Goal: Check status

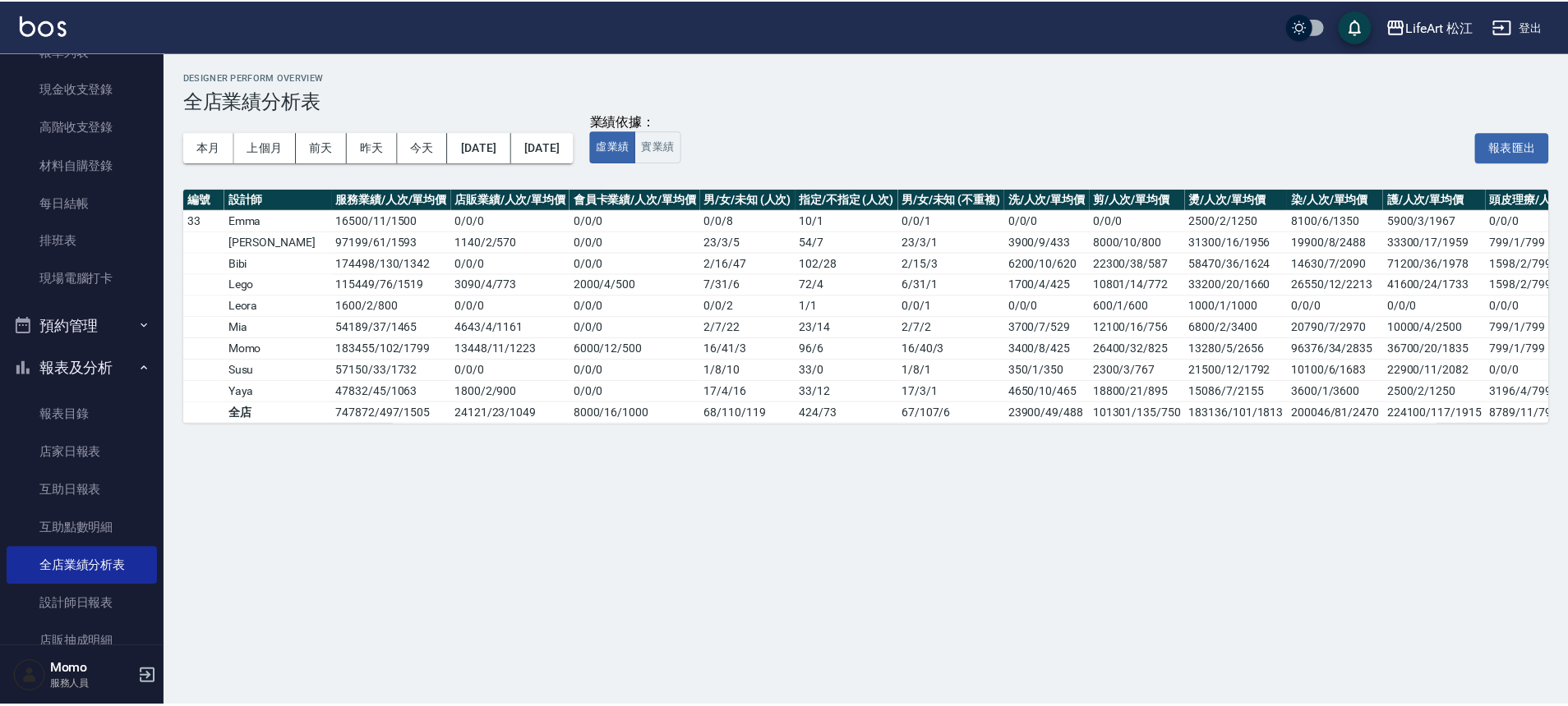
scroll to position [113, 0]
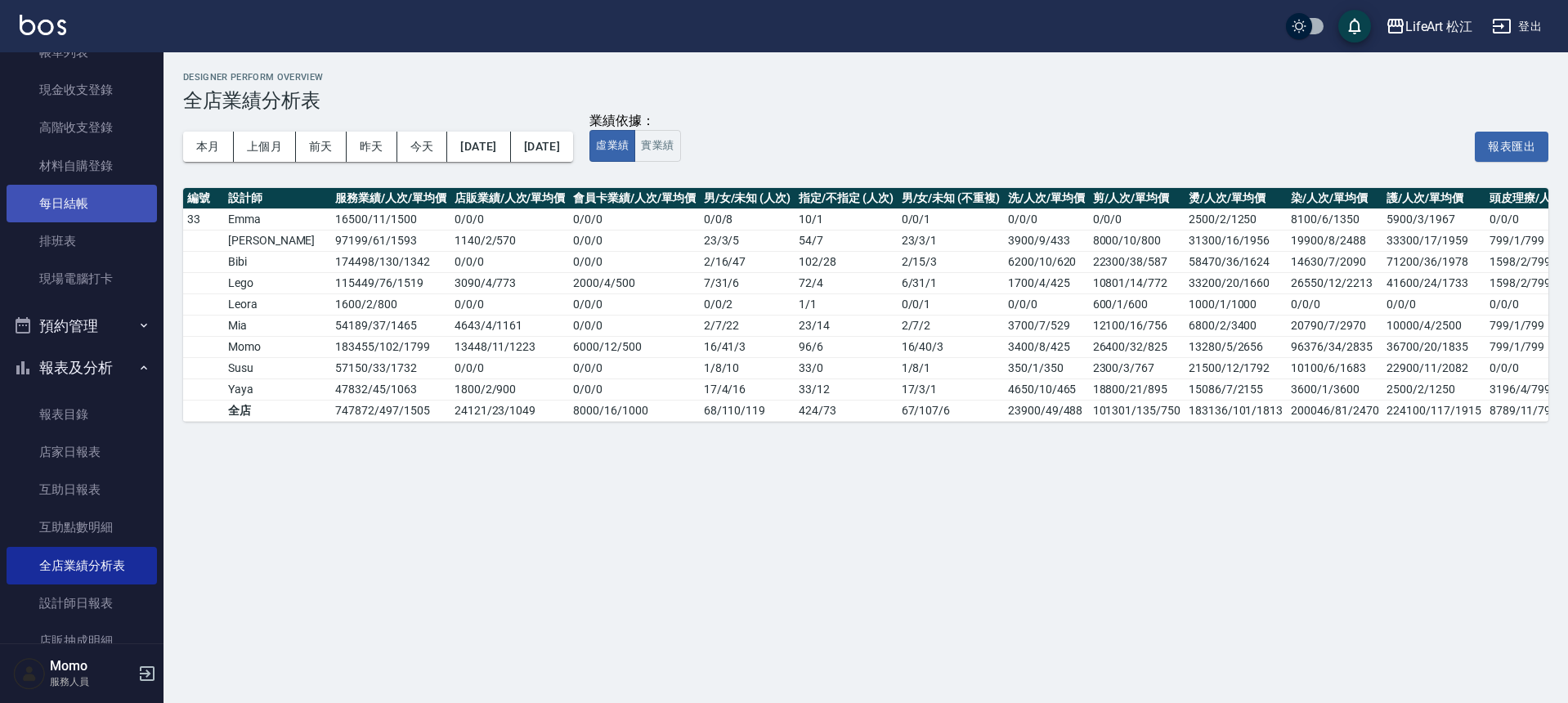
click at [95, 207] on link "每日結帳" at bounding box center [82, 204] width 151 height 37
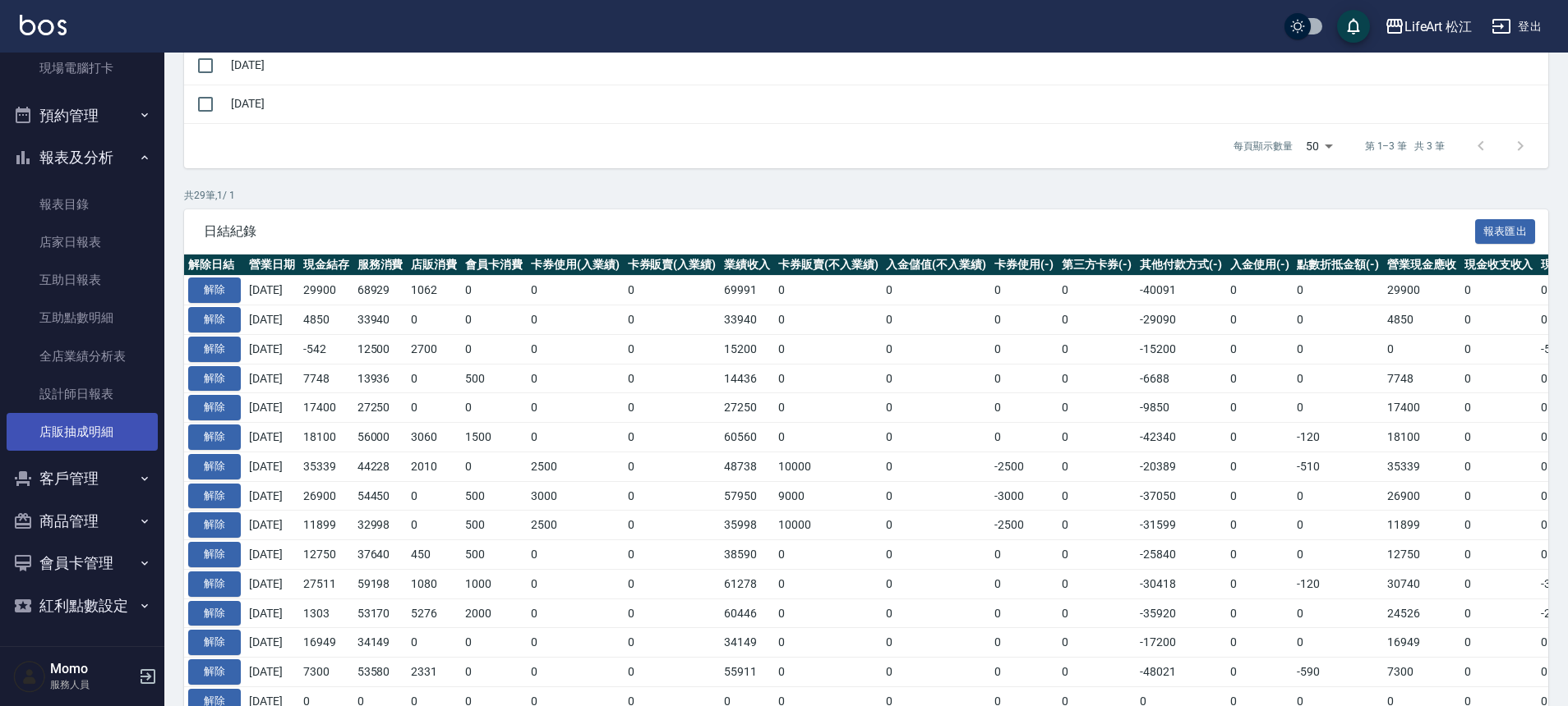
scroll to position [436, 0]
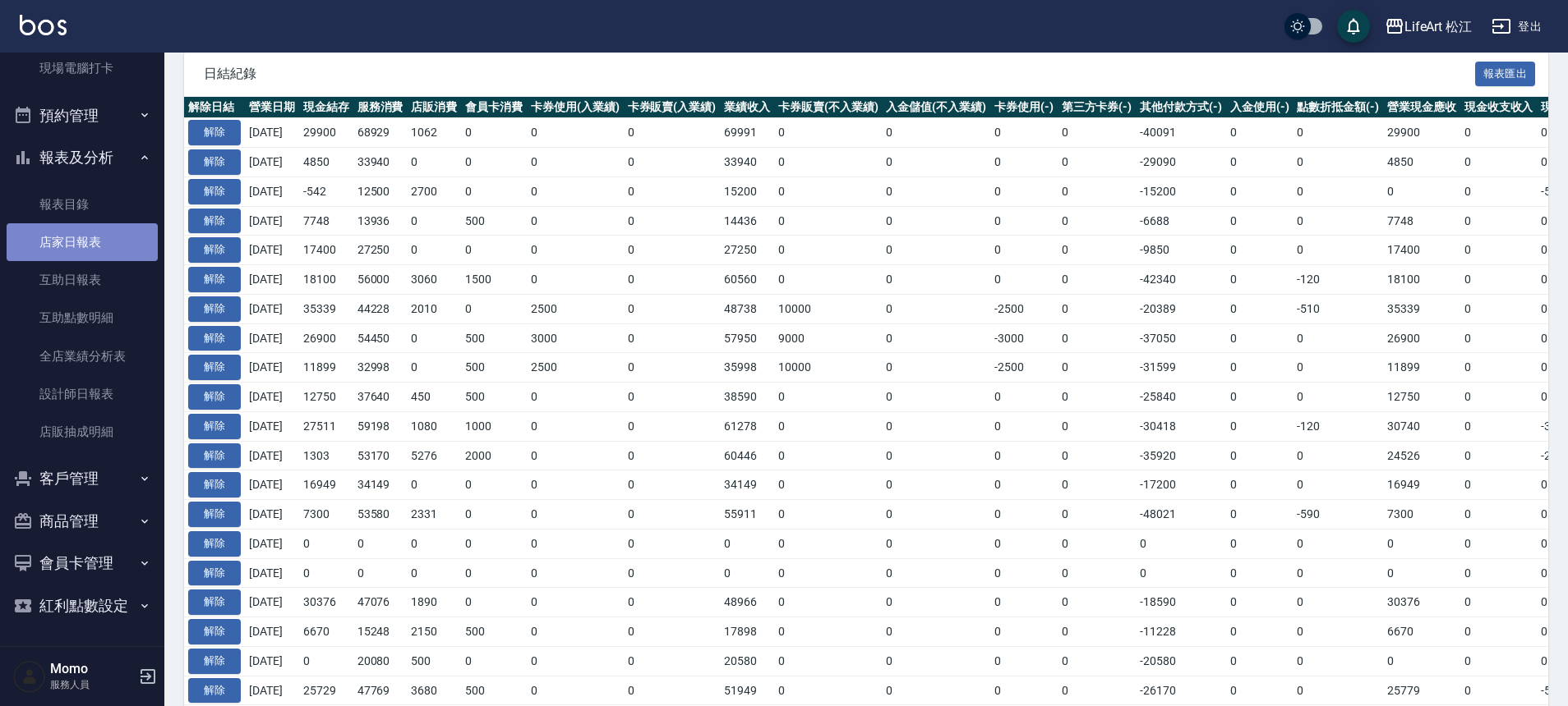
click at [98, 240] on link "店家日報表" at bounding box center [82, 242] width 152 height 38
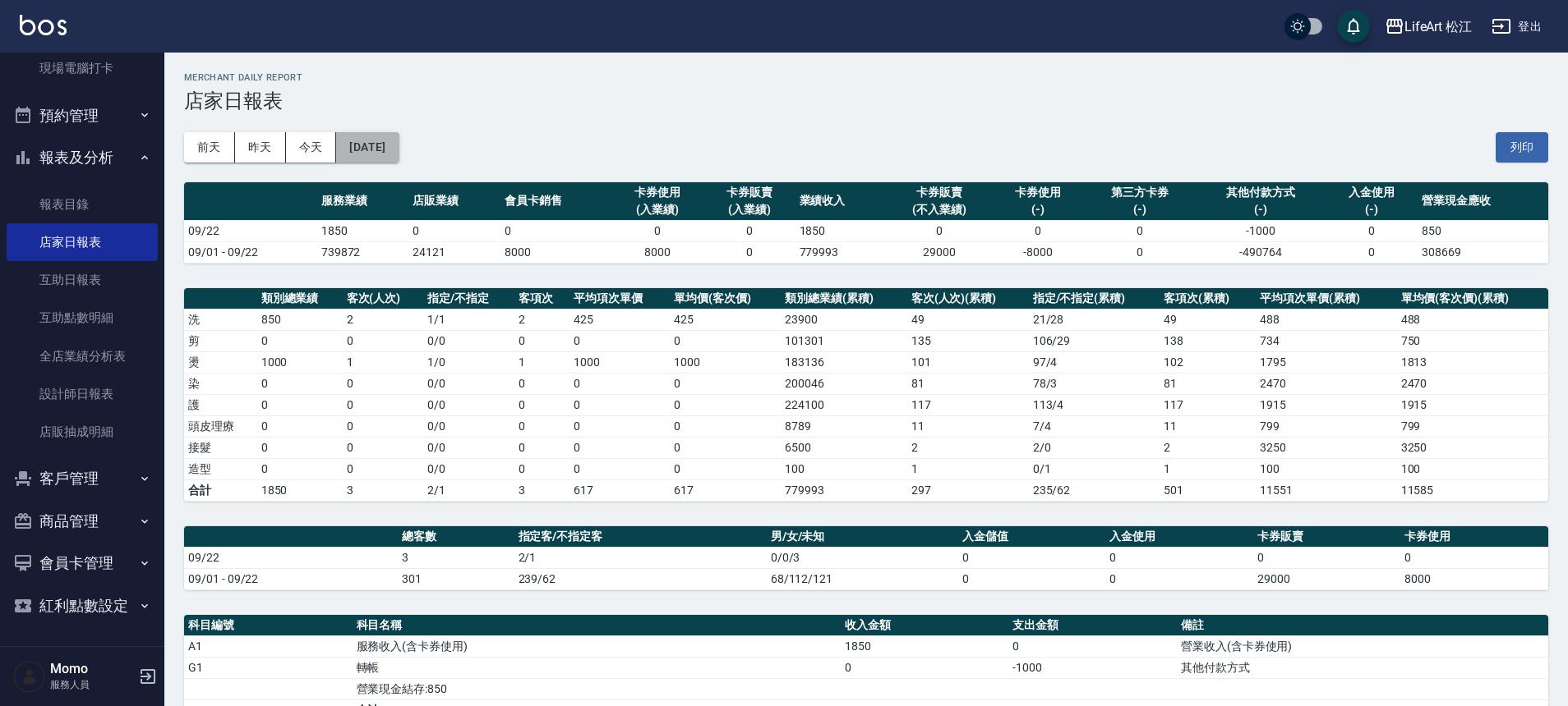
click at [380, 147] on button "[DATE]" at bounding box center [367, 148] width 63 height 31
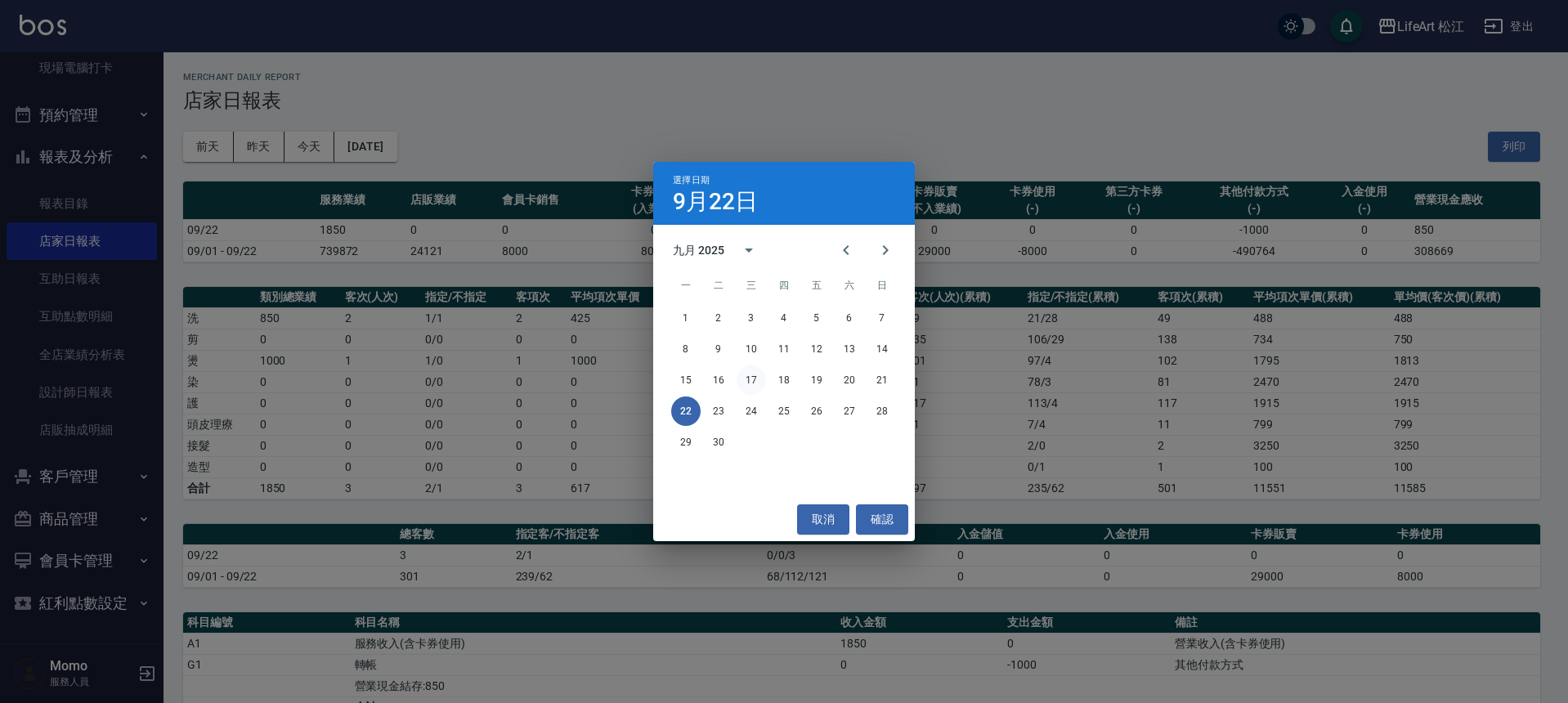
click at [747, 382] on button "17" at bounding box center [751, 380] width 30 height 30
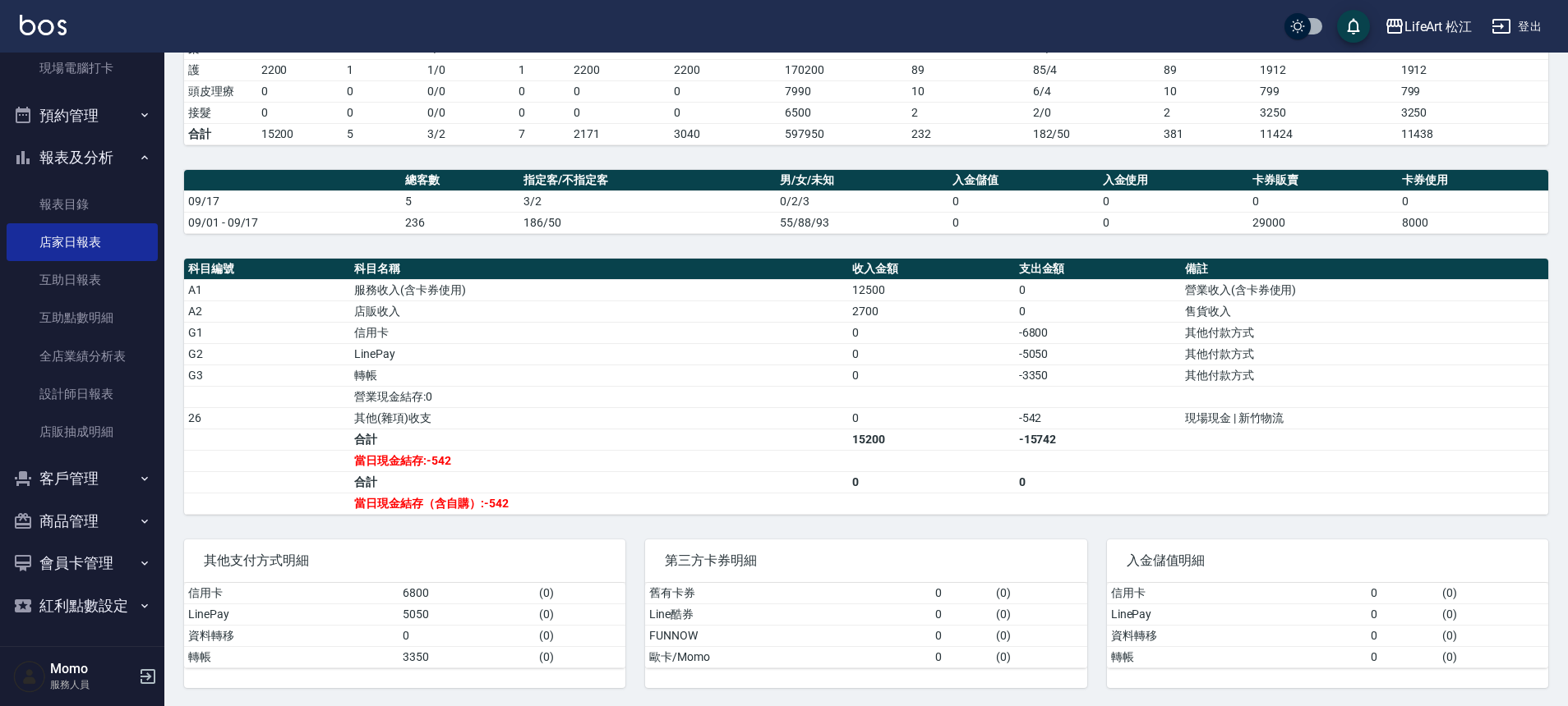
scroll to position [337, 0]
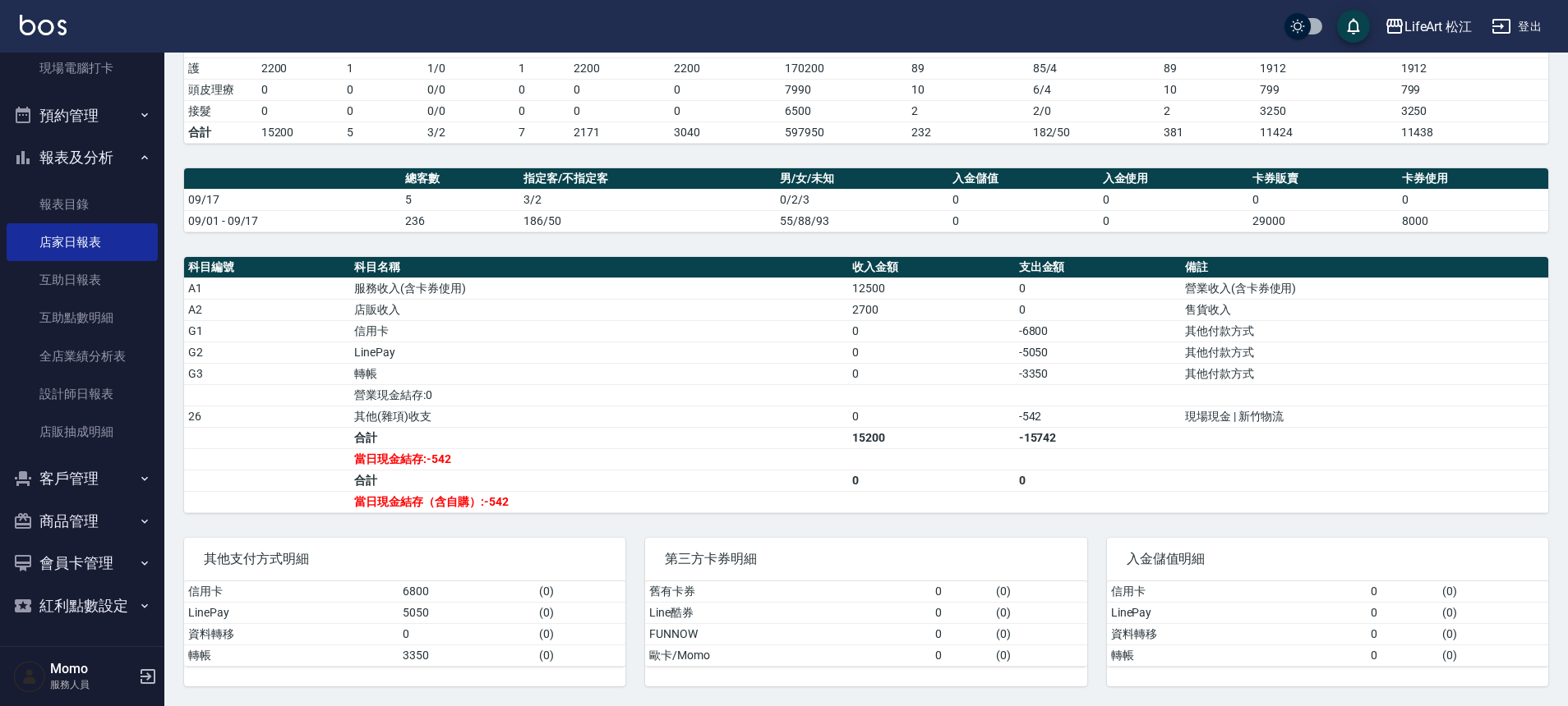
click at [864, 284] on td "12500" at bounding box center [932, 288] width 166 height 21
click at [855, 288] on td "12500" at bounding box center [932, 288] width 166 height 21
drag, startPoint x: 850, startPoint y: 288, endPoint x: 906, endPoint y: 284, distance: 56.1
click at [906, 284] on td "12500" at bounding box center [932, 288] width 166 height 21
click at [1003, 448] on td "a dense table" at bounding box center [932, 459] width 166 height 21
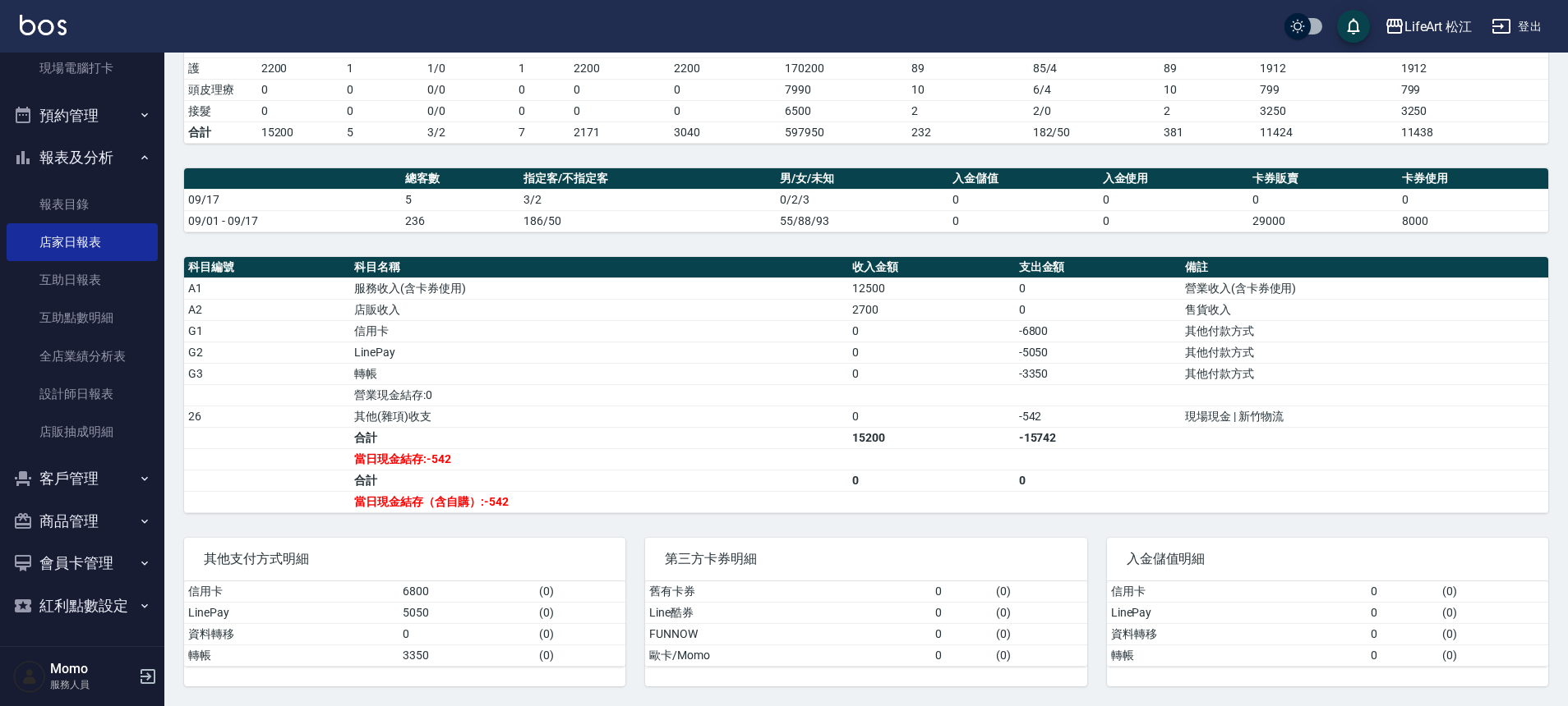
click at [426, 461] on td "當日現金結存:-542" at bounding box center [599, 459] width 498 height 21
